Goal: Task Accomplishment & Management: Manage account settings

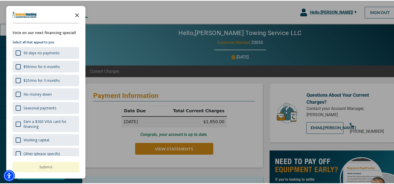
click at [78, 14] on polygon "Close the survey" at bounding box center [77, 14] width 4 height 4
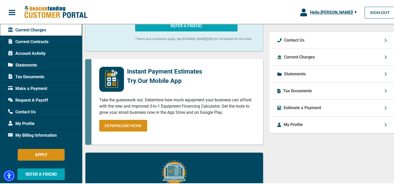
scroll to position [201, 0]
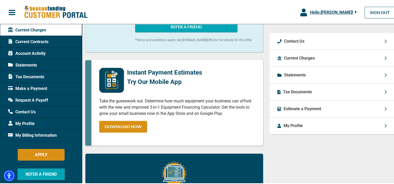
click at [28, 100] on span "Request A Payoff" at bounding box center [28, 100] width 40 height 6
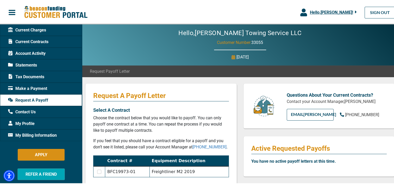
click at [28, 41] on span "Current Contracts" at bounding box center [28, 41] width 40 height 6
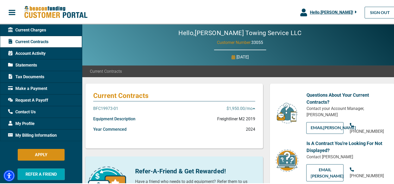
click at [107, 108] on p "BFC19973-01" at bounding box center [105, 108] width 25 height 6
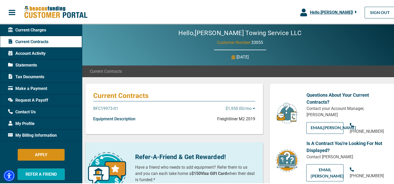
click at [107, 108] on p "BFC19973-01" at bounding box center [105, 108] width 25 height 6
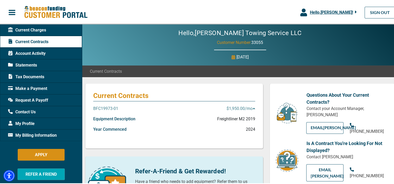
click at [247, 129] on p "2024" at bounding box center [250, 129] width 9 height 6
click at [118, 129] on p "Year Commenced" at bounding box center [109, 129] width 33 height 6
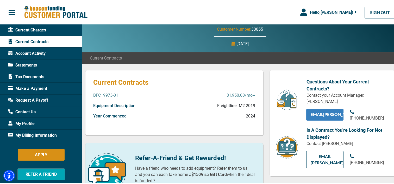
scroll to position [26, 0]
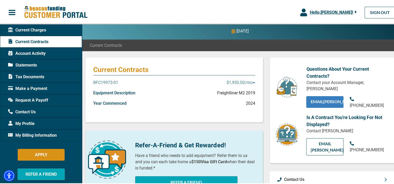
click at [325, 106] on link "EMAIL [PERSON_NAME]" at bounding box center [324, 101] width 37 height 12
click at [319, 107] on link "EMAIL [PERSON_NAME]" at bounding box center [324, 101] width 37 height 12
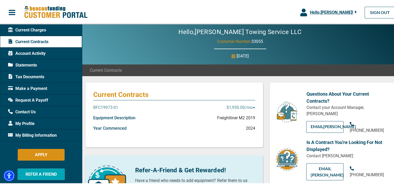
scroll to position [0, 0]
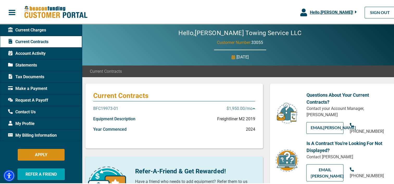
click at [340, 10] on span "Hello, [PERSON_NAME] !" at bounding box center [330, 11] width 43 height 5
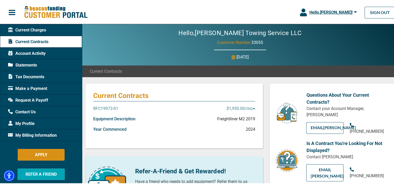
click at [9, 11] on span "button" at bounding box center [12, 12] width 8 height 8
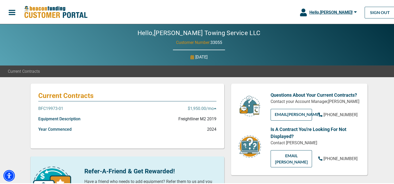
click at [9, 11] on span "button" at bounding box center [12, 12] width 8 height 8
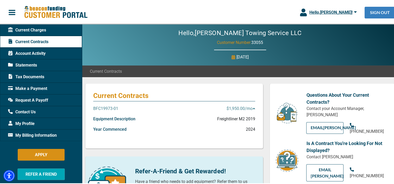
click at [382, 12] on link "SIGN OUT" at bounding box center [379, 12] width 31 height 12
